Goal: Information Seeking & Learning: Learn about a topic

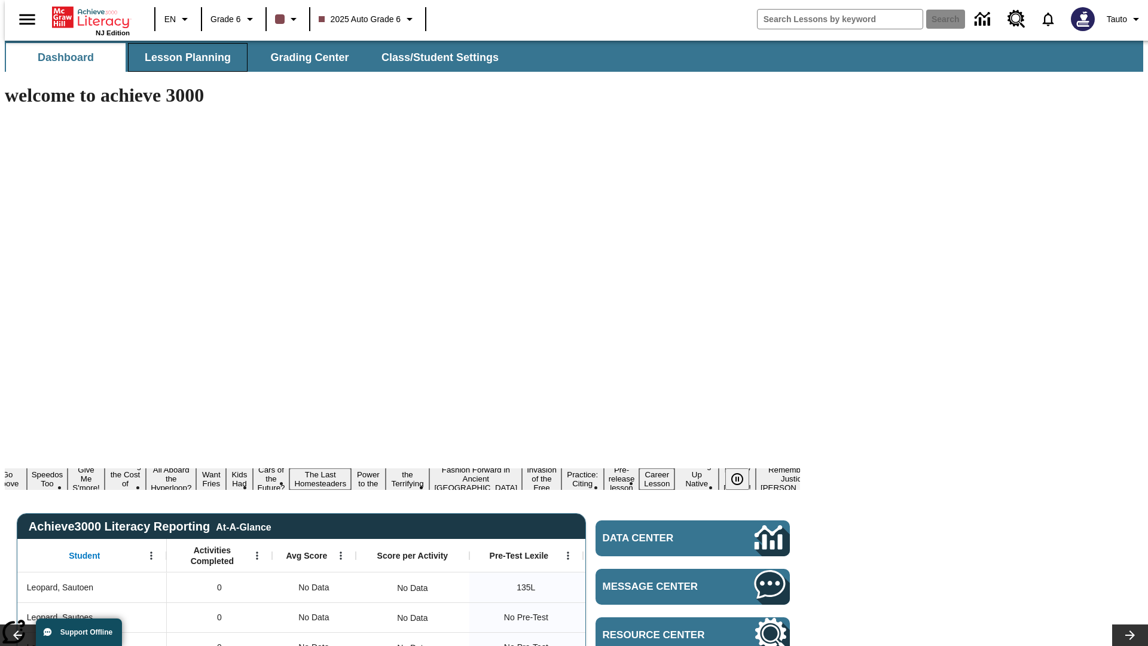
click at [183, 57] on span "Lesson Planning" at bounding box center [188, 58] width 86 height 14
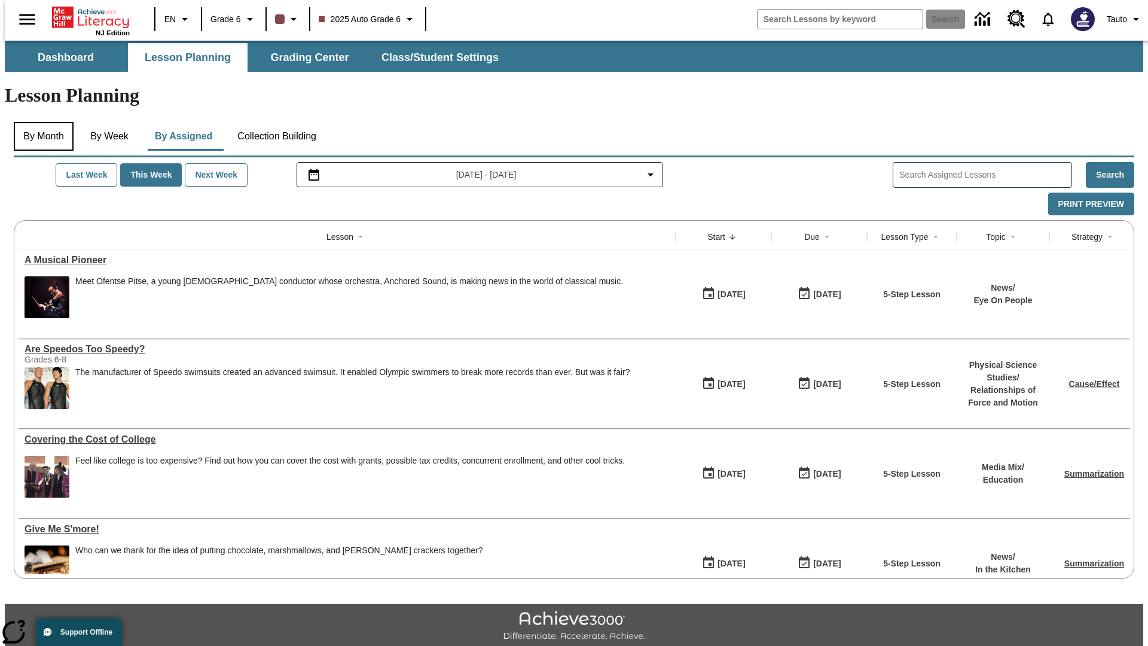
click at [40, 122] on button "By Month" at bounding box center [44, 136] width 60 height 29
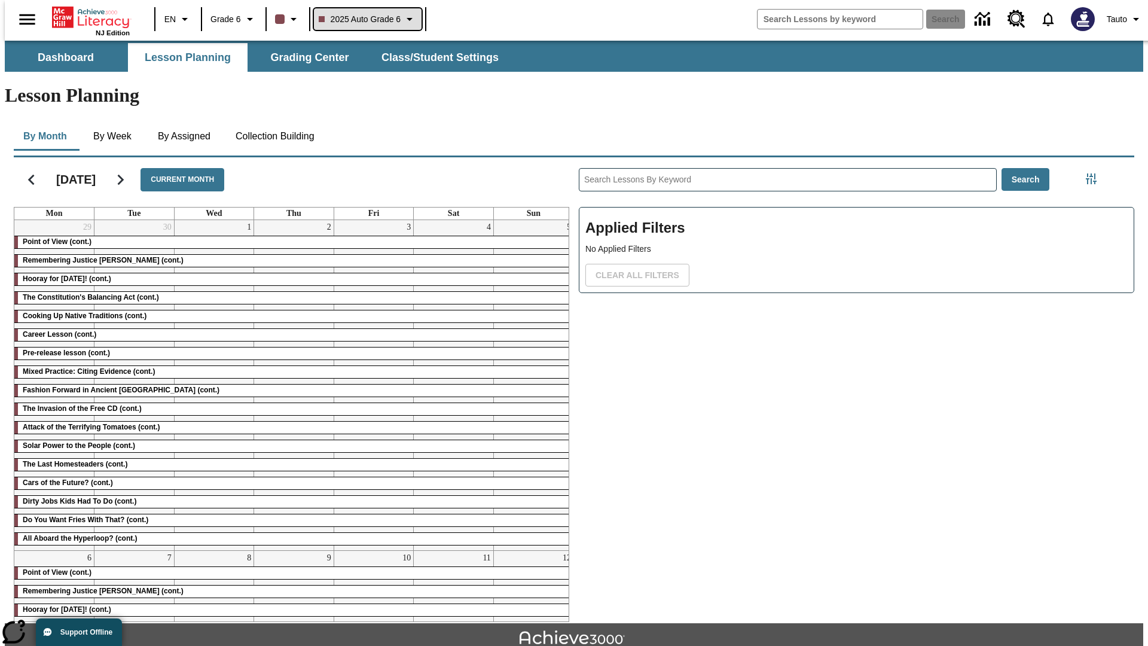
click at [366, 19] on span "2025 Auto Grade 6" at bounding box center [360, 19] width 83 height 13
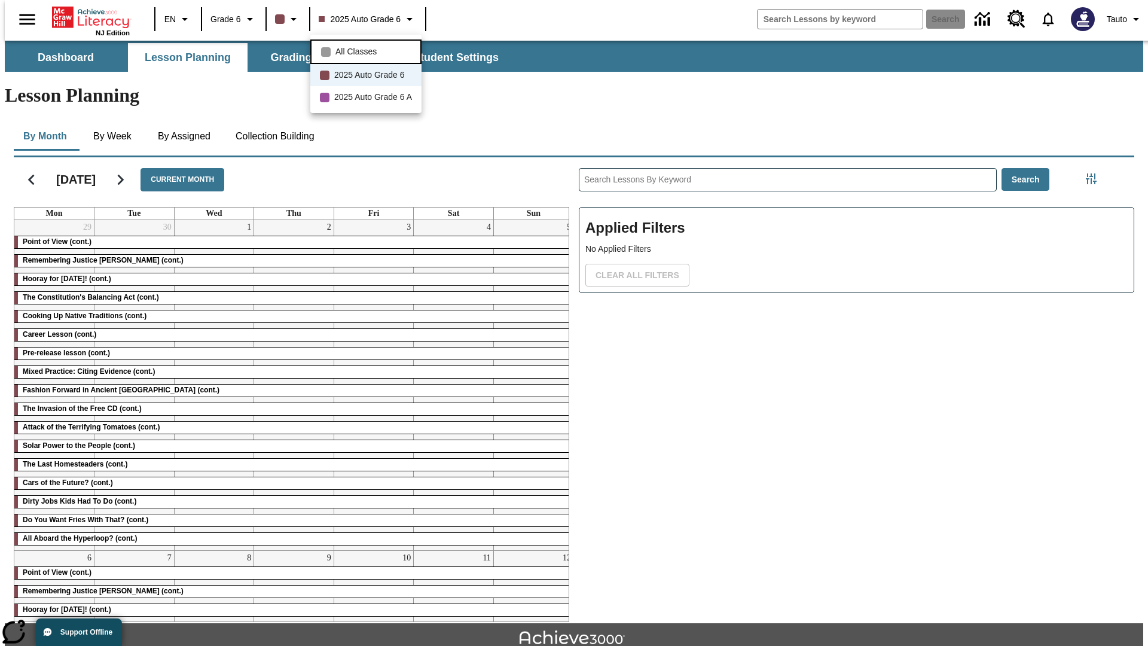
click at [368, 50] on span "All Classes" at bounding box center [355, 51] width 41 height 13
